Goal: Information Seeking & Learning: Learn about a topic

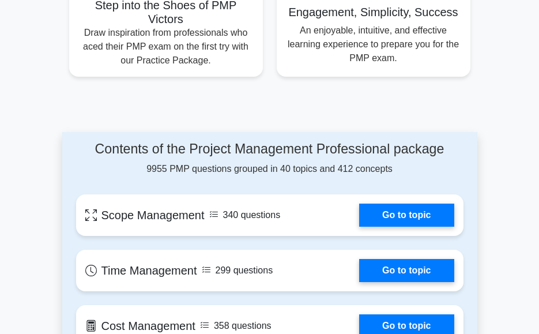
scroll to position [807, 0]
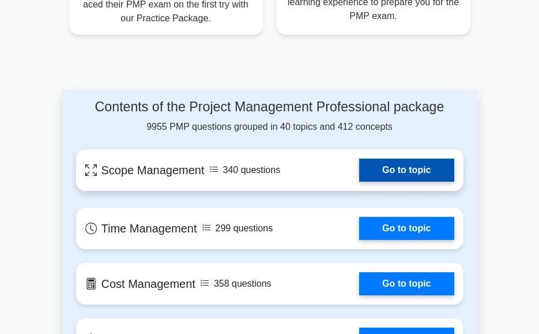
click at [399, 167] on link "Go to topic" at bounding box center [406, 170] width 95 height 23
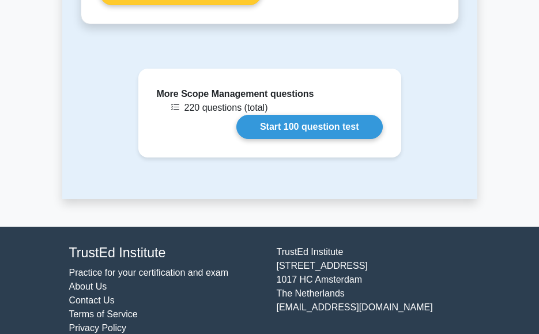
scroll to position [1676, 0]
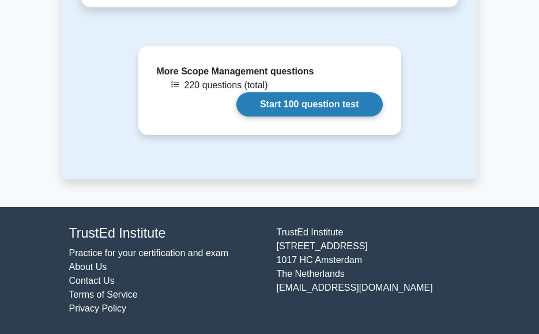
click at [316, 109] on link "Start 100 question test" at bounding box center [309, 104] width 146 height 24
